Goal: Find specific page/section: Find specific page/section

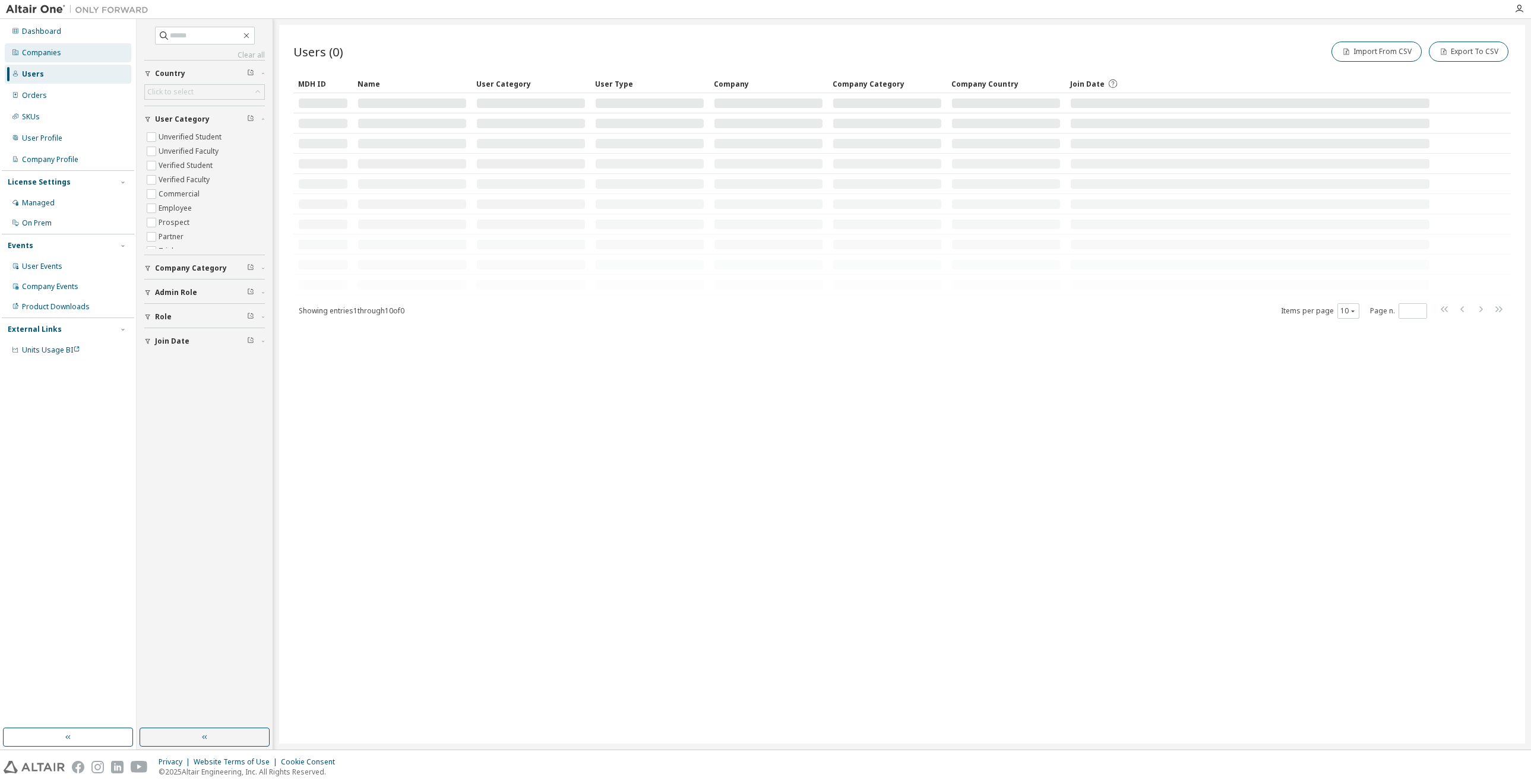
click at [59, 59] on div "Companies" at bounding box center [68, 53] width 126 height 19
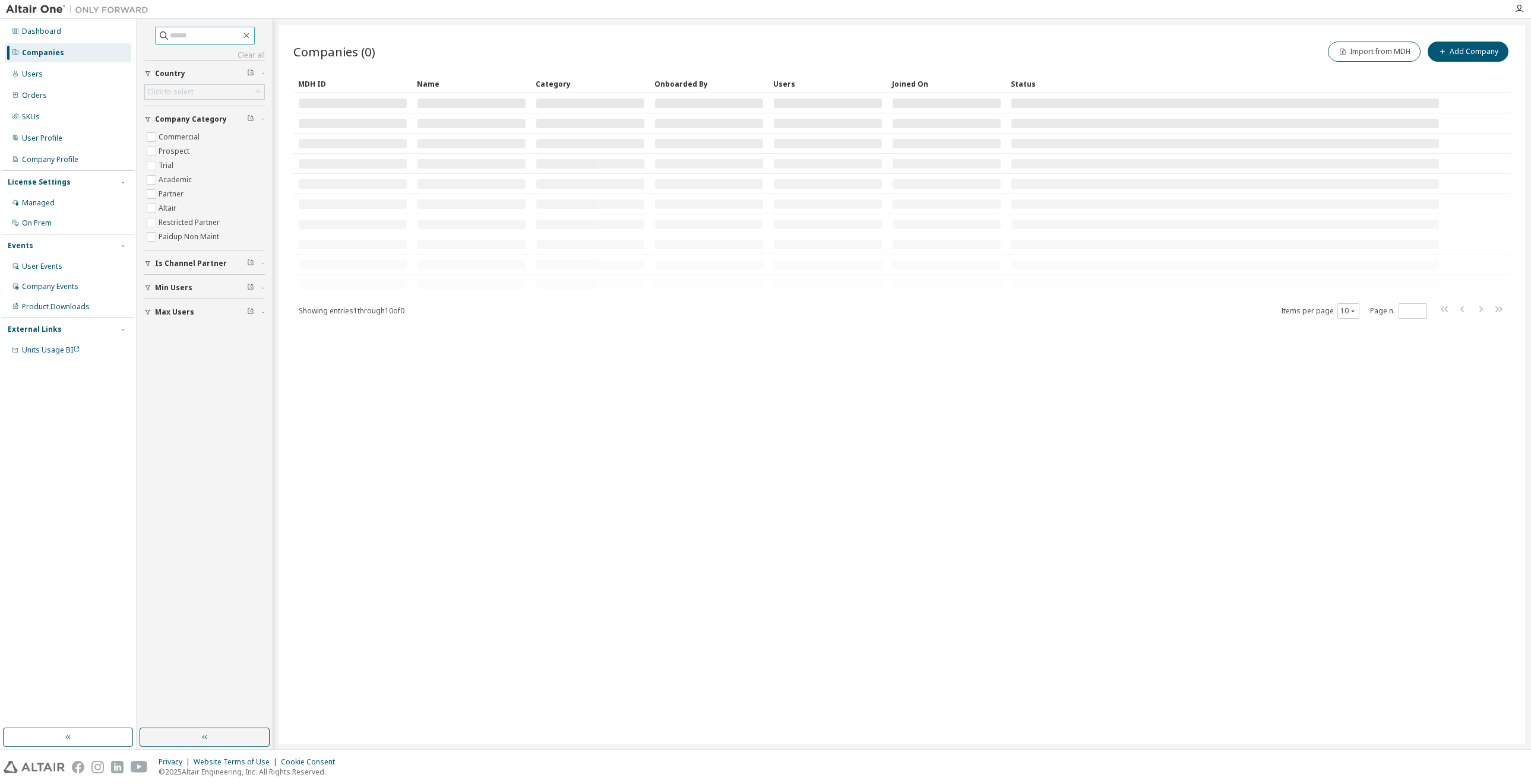
click at [170, 35] on input "text" at bounding box center [206, 35] width 72 height 12
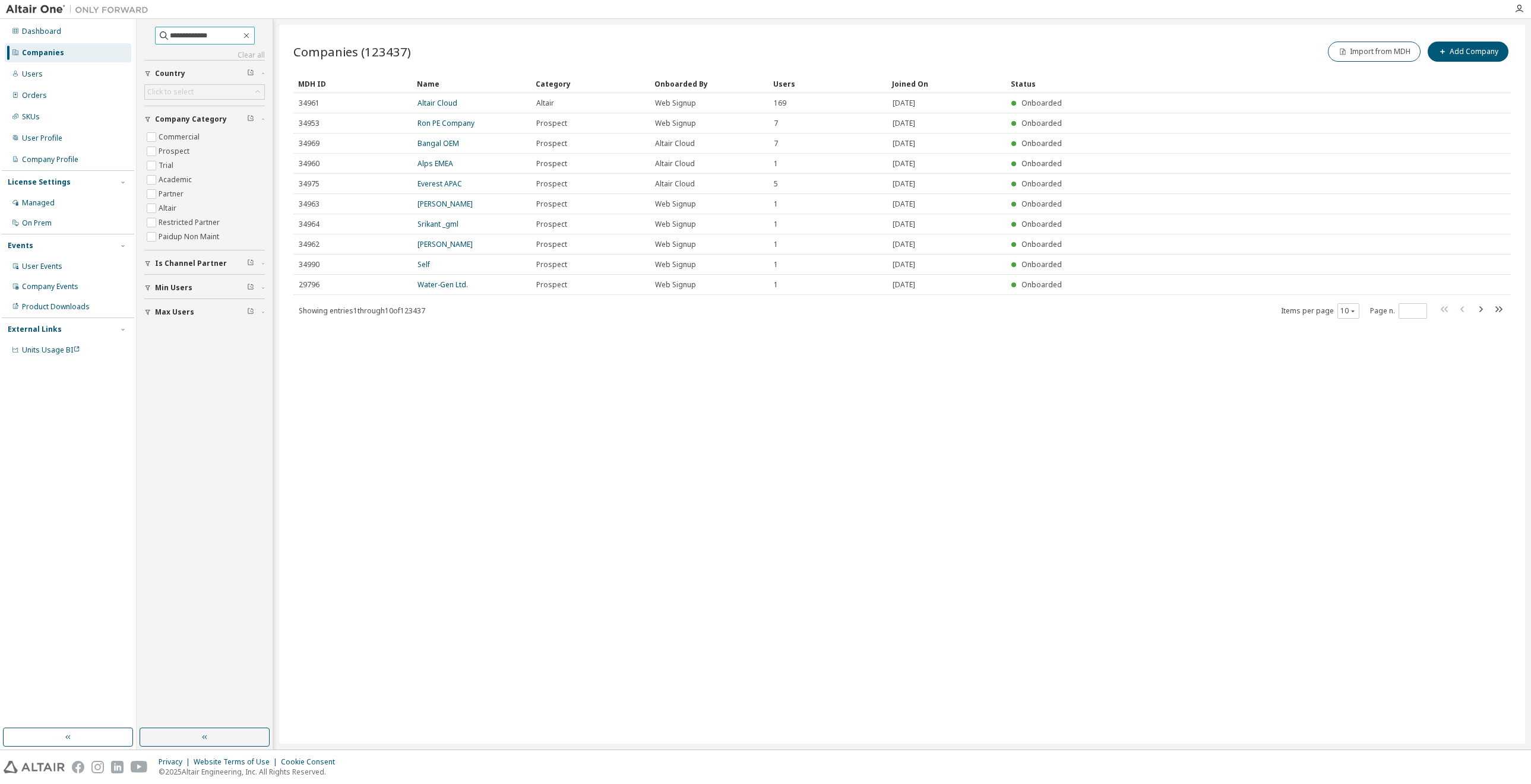
type input "**********"
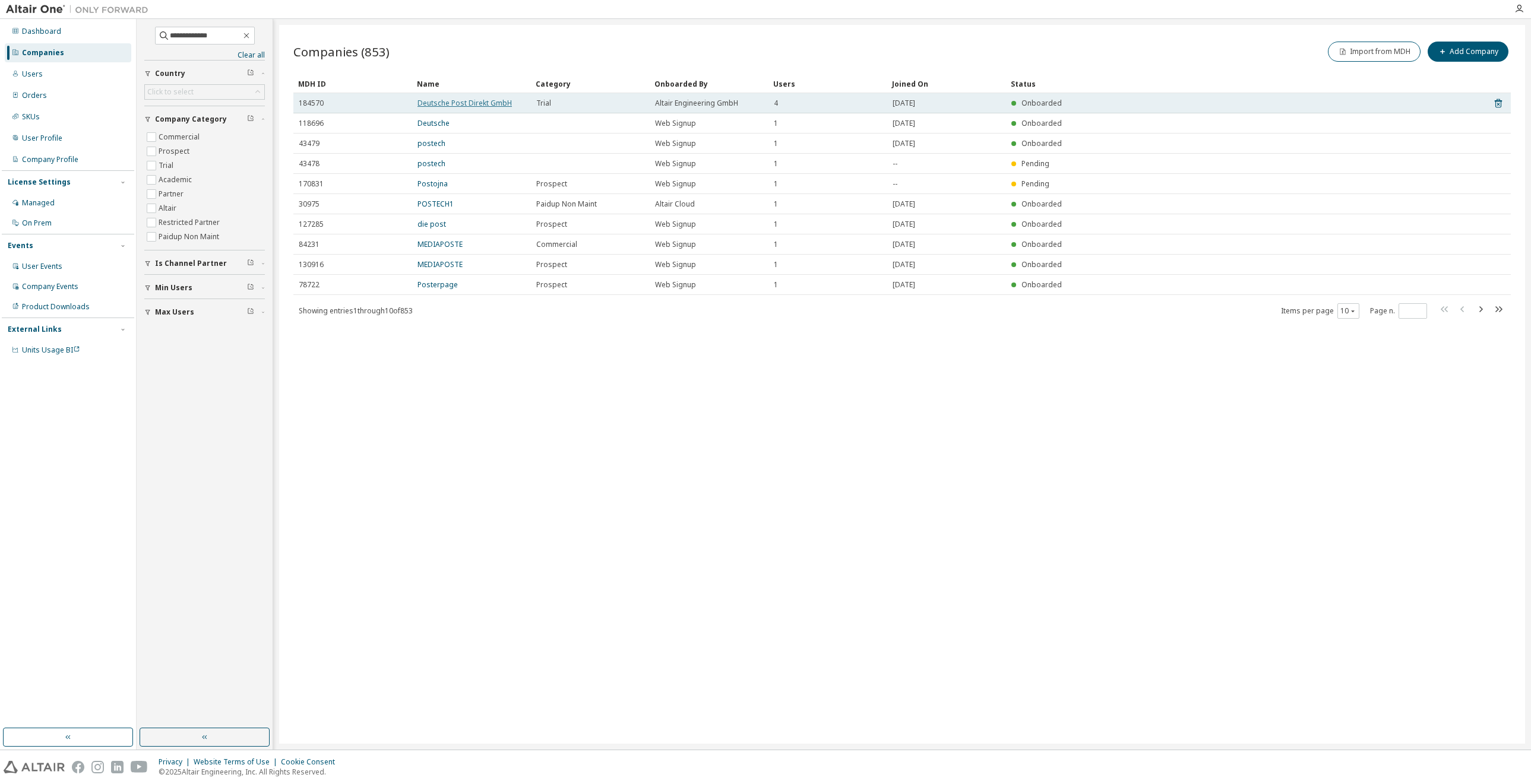
click at [486, 105] on link "Deutsche Post Direkt GmbH" at bounding box center [465, 103] width 94 height 10
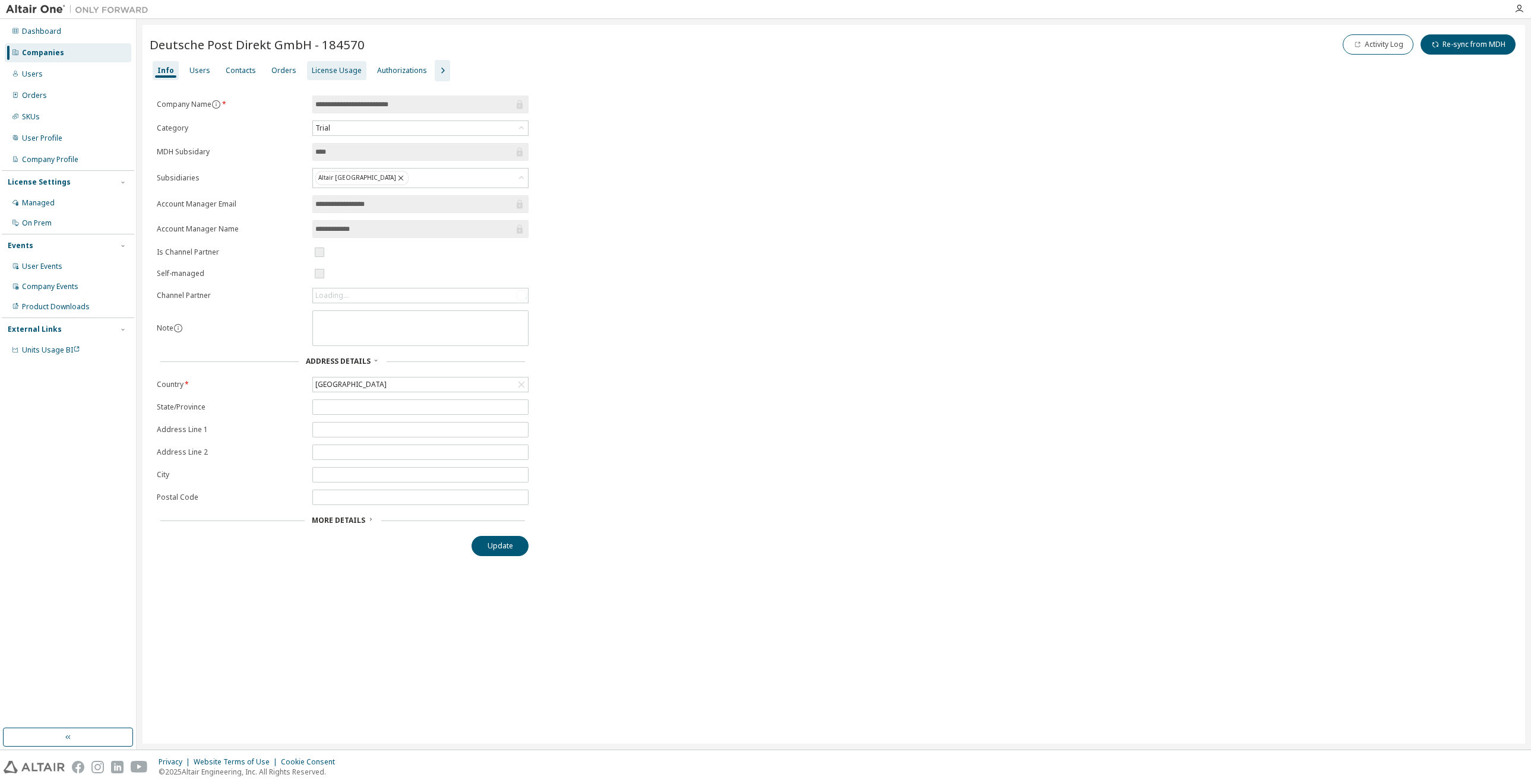
click at [333, 67] on div "License Usage" at bounding box center [337, 71] width 50 height 10
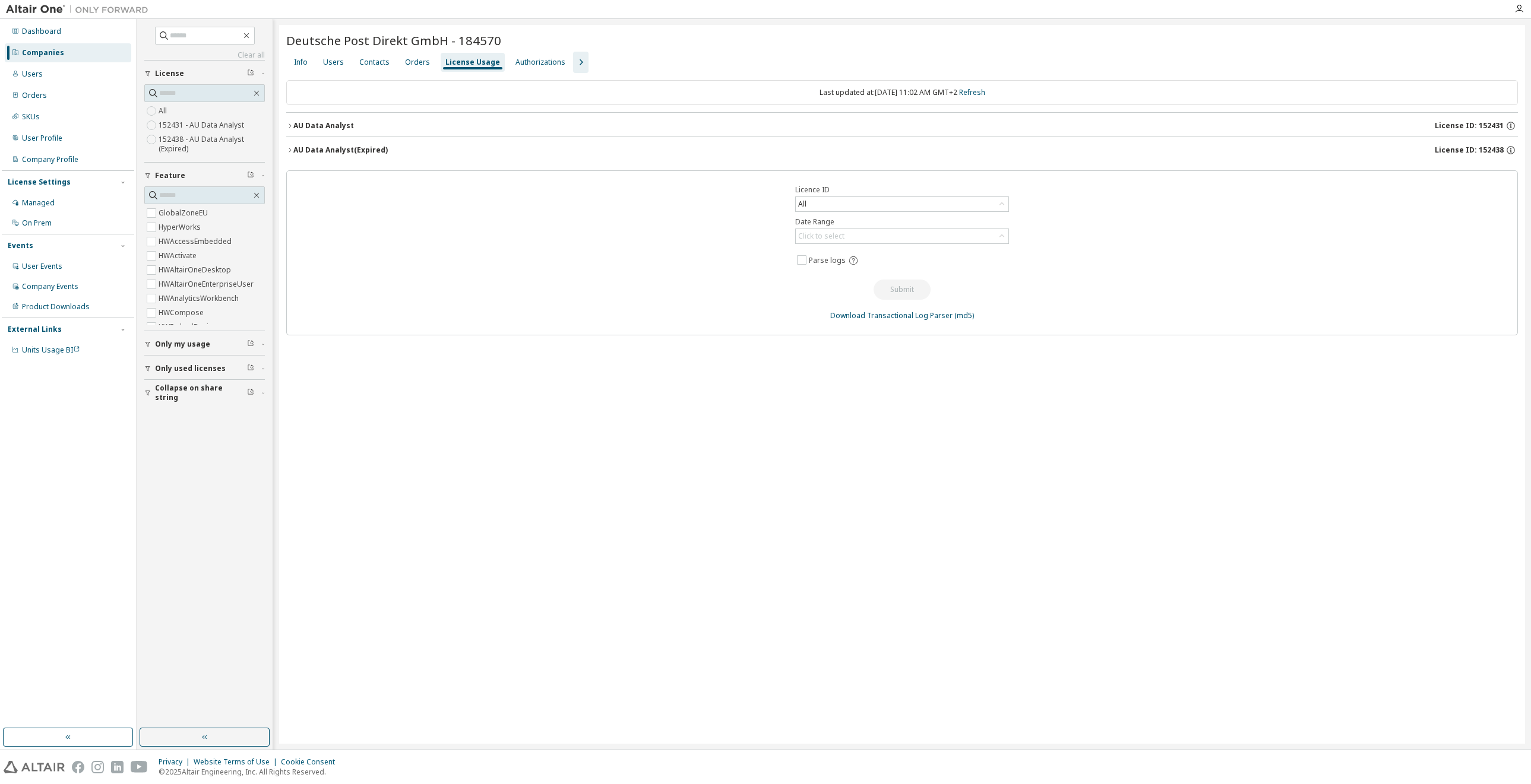
click at [314, 122] on div "AU Data Analyst" at bounding box center [323, 126] width 61 height 10
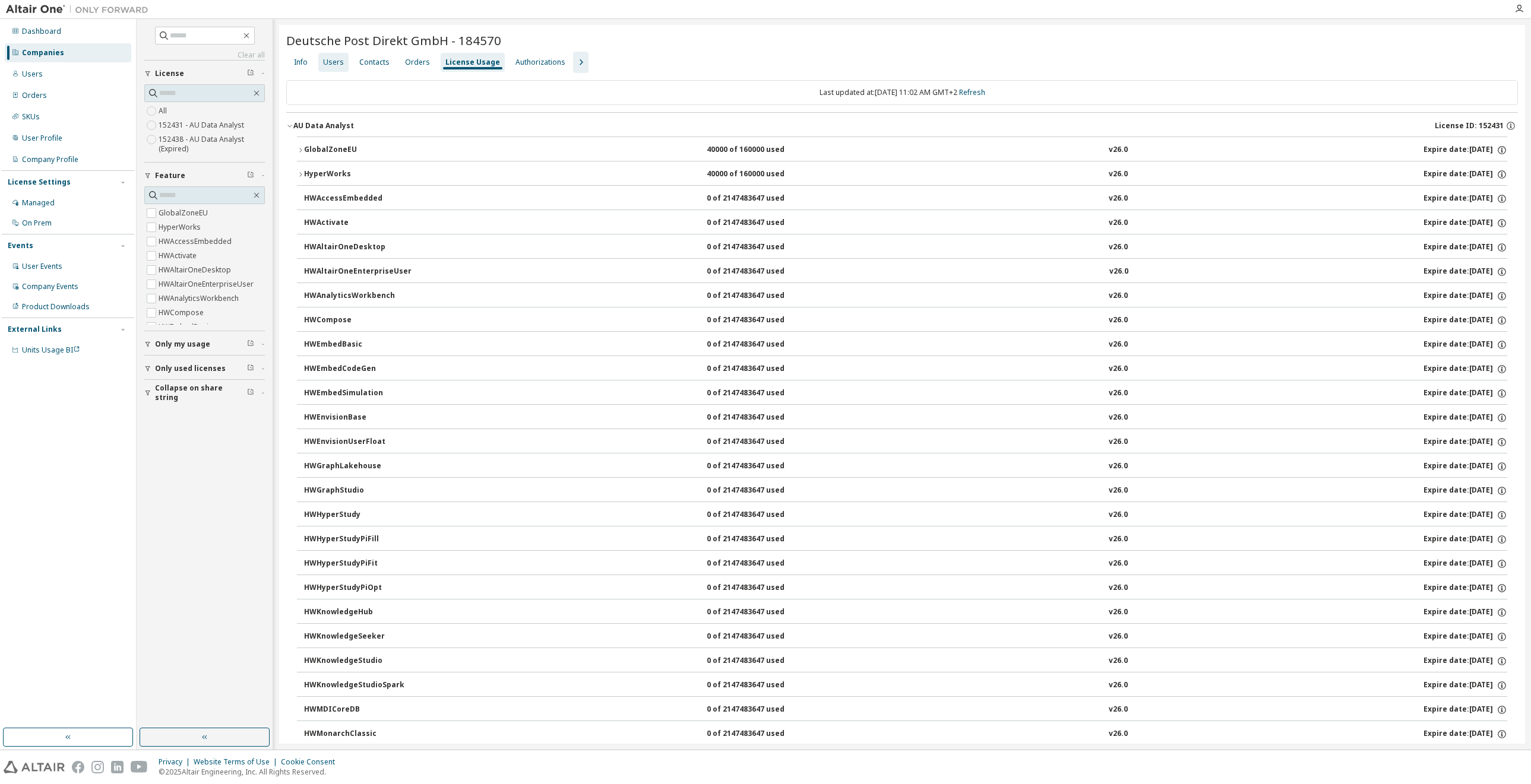
click at [342, 64] on div "Users" at bounding box center [334, 62] width 30 height 19
